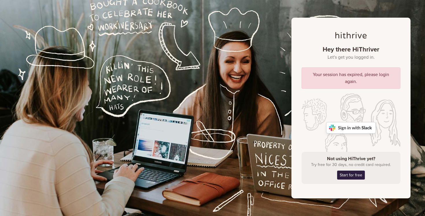
click at [344, 74] on div "Your session has expired, please login again." at bounding box center [350, 77] width 99 height 21
click at [348, 129] on img at bounding box center [351, 128] width 50 height 12
